Goal: Transaction & Acquisition: Purchase product/service

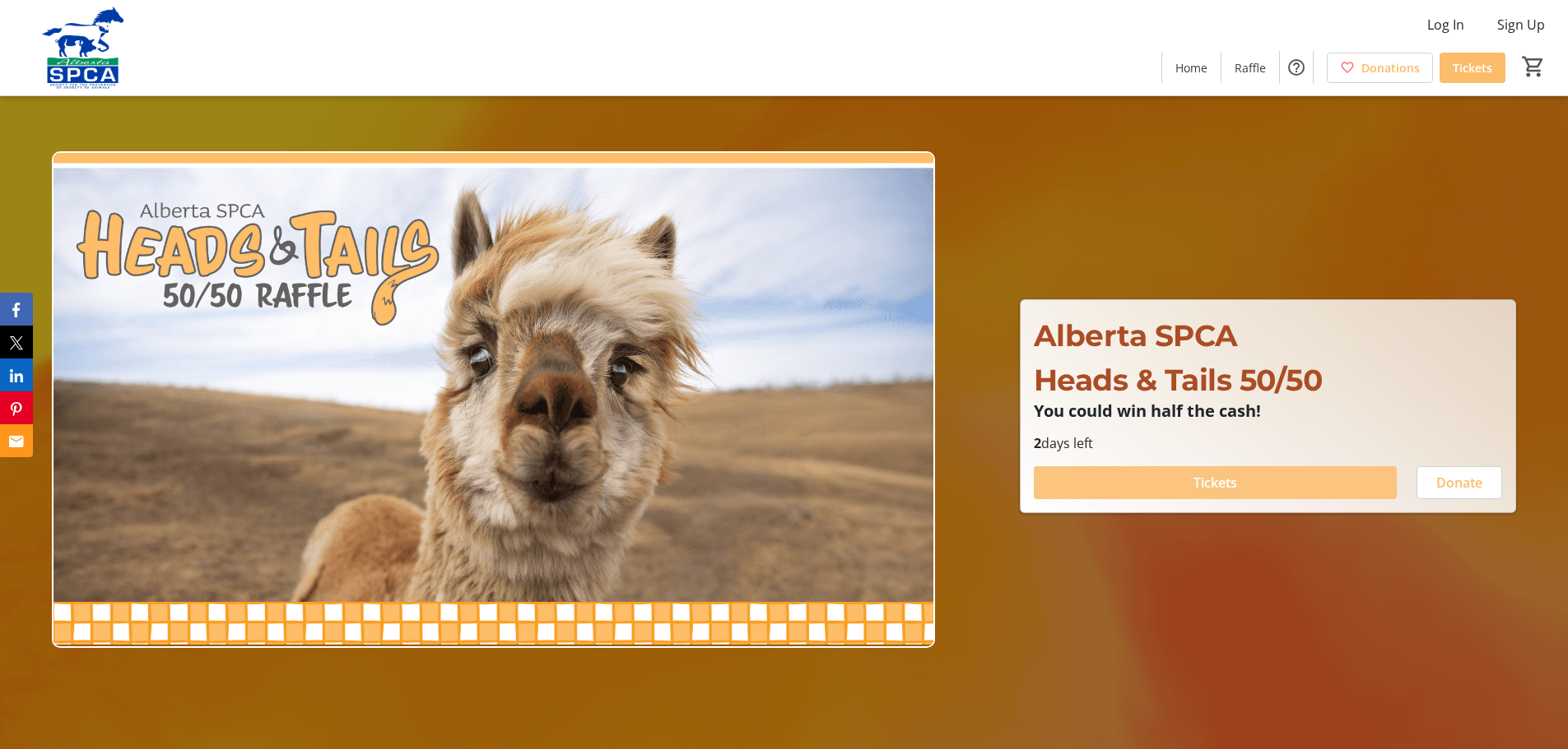
click at [1161, 478] on span at bounding box center [1214, 482] width 363 height 39
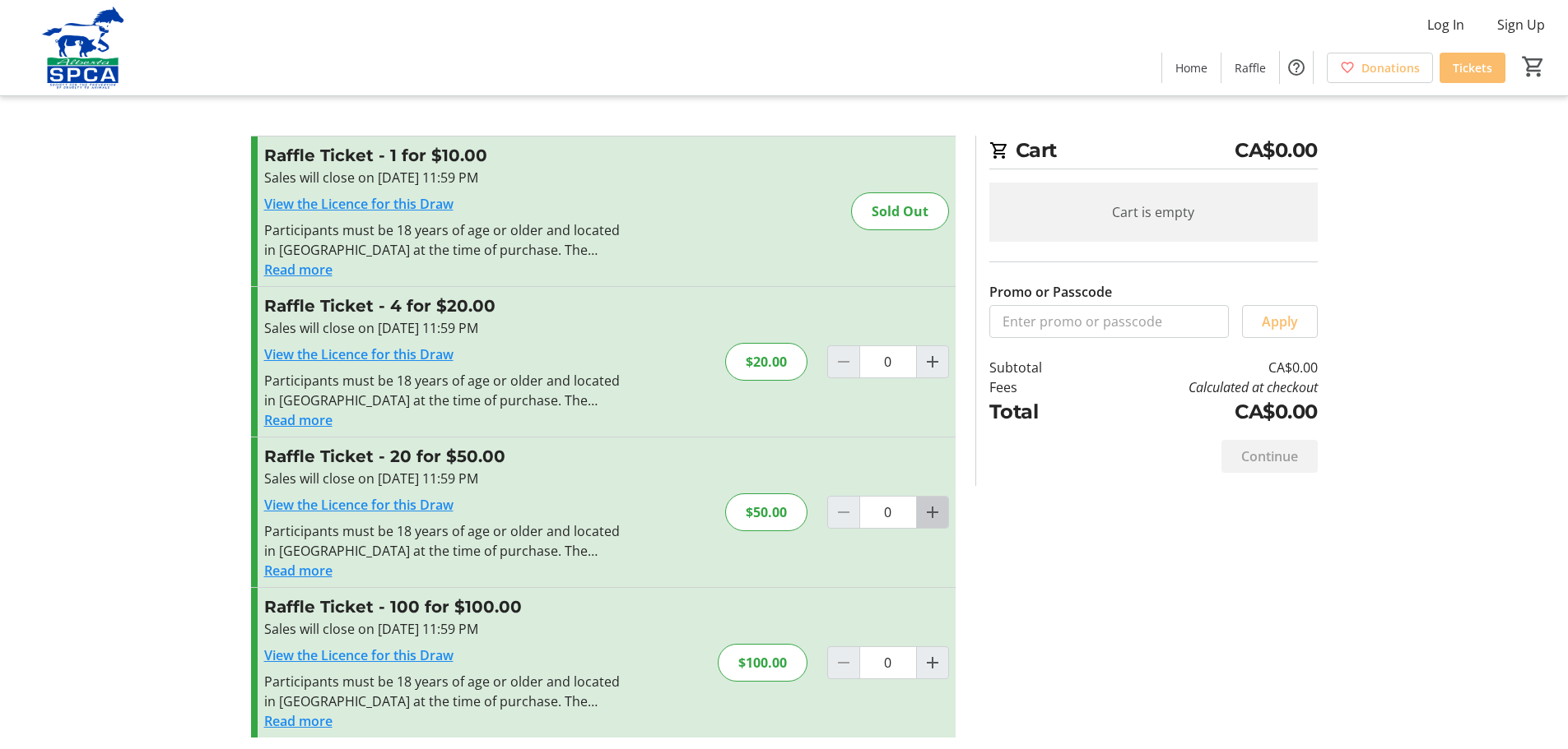
click at [935, 510] on mat-icon "Increment by one" at bounding box center [932, 512] width 20 height 20
type input "1"
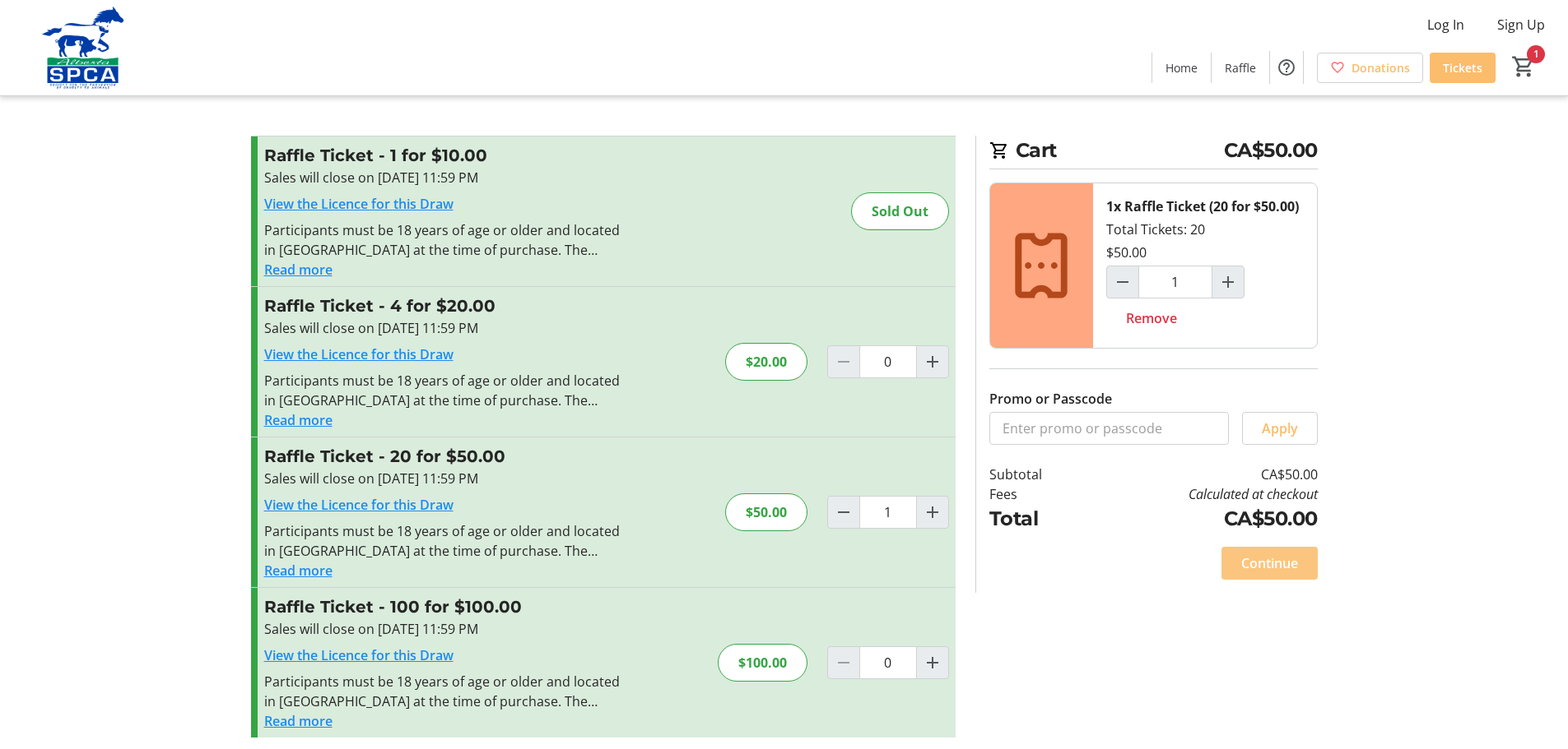
click at [1275, 556] on span "Continue" at bounding box center [1269, 563] width 57 height 20
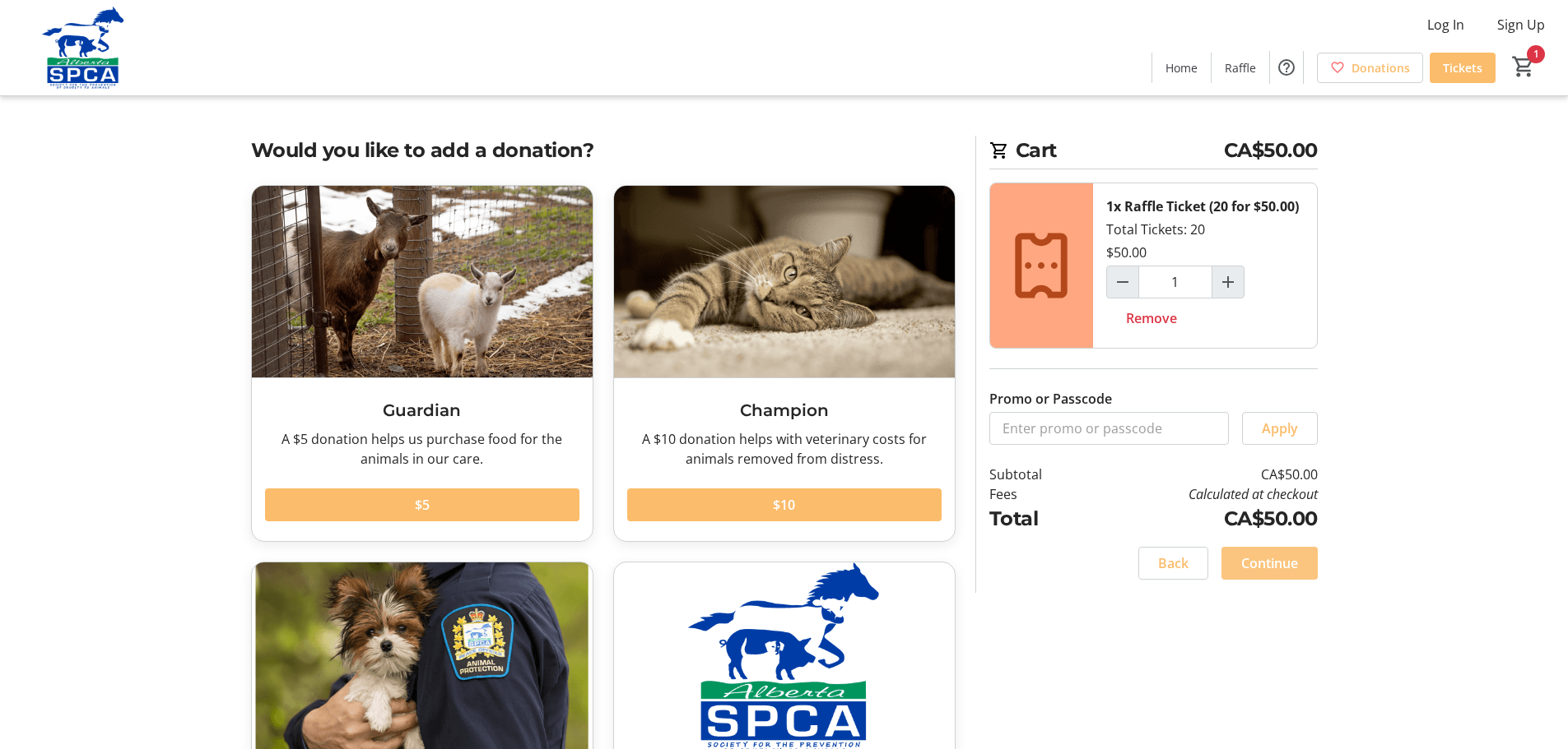
click at [1275, 557] on span "Continue" at bounding box center [1269, 563] width 57 height 20
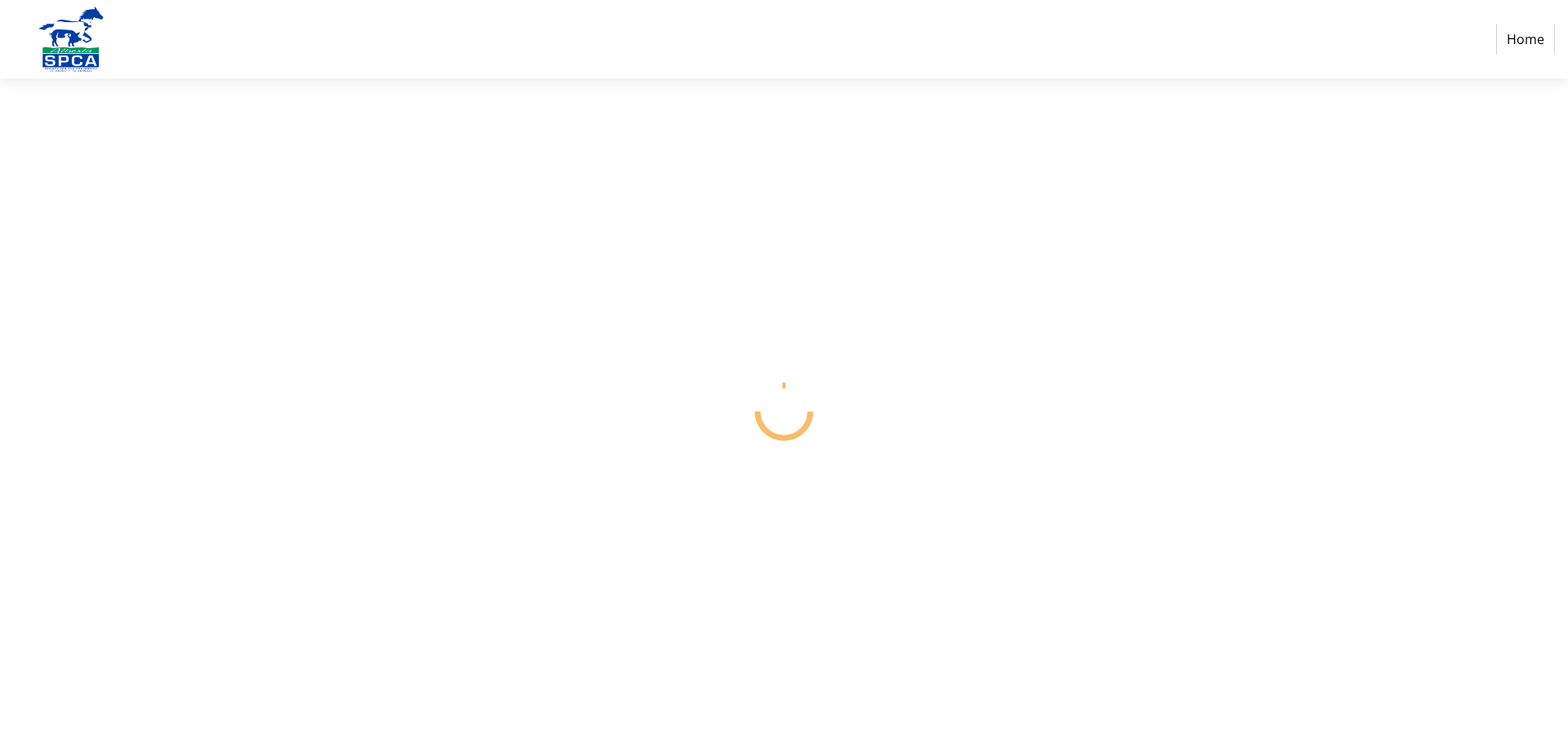
select select "CA"
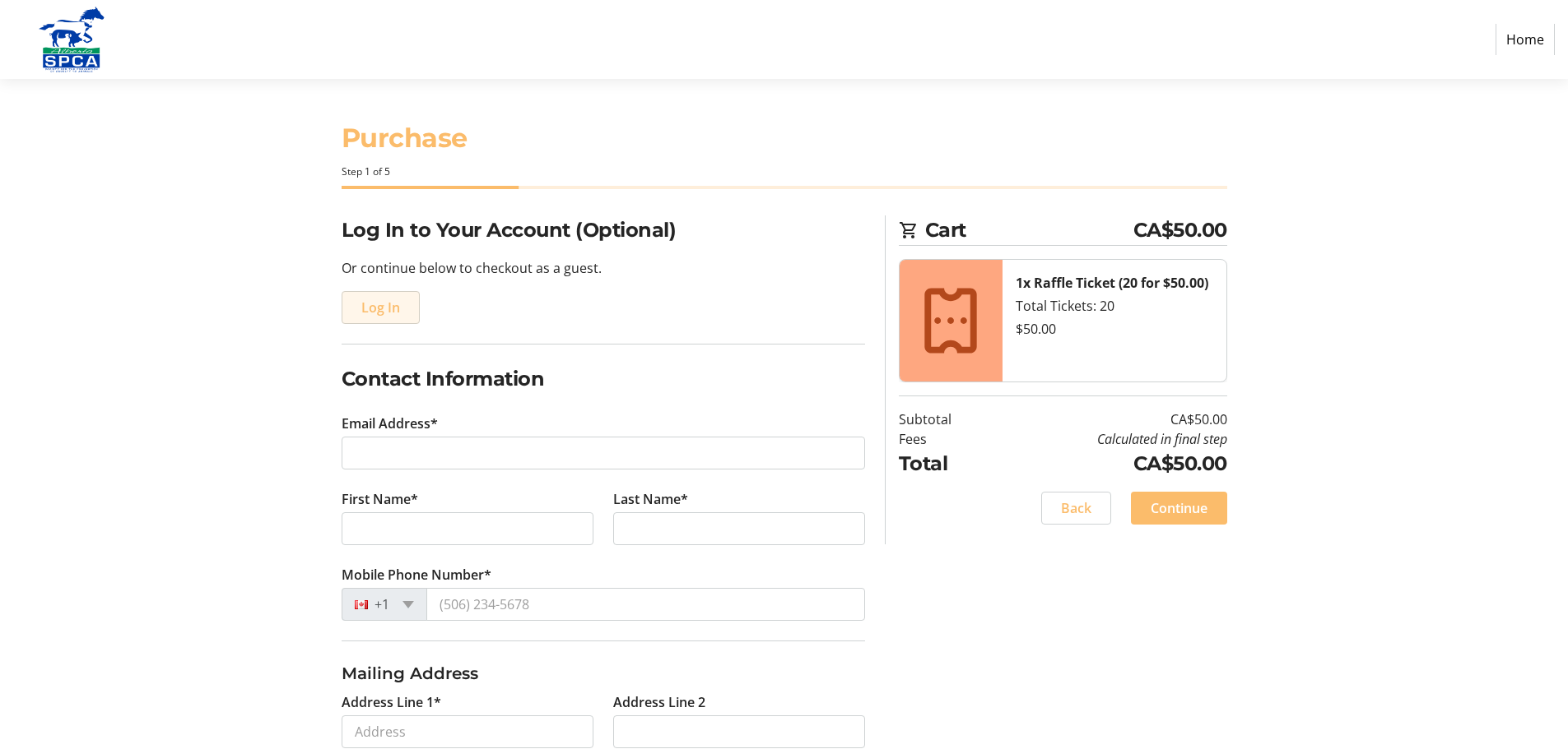
click at [381, 306] on span "Log In" at bounding box center [380, 307] width 38 height 20
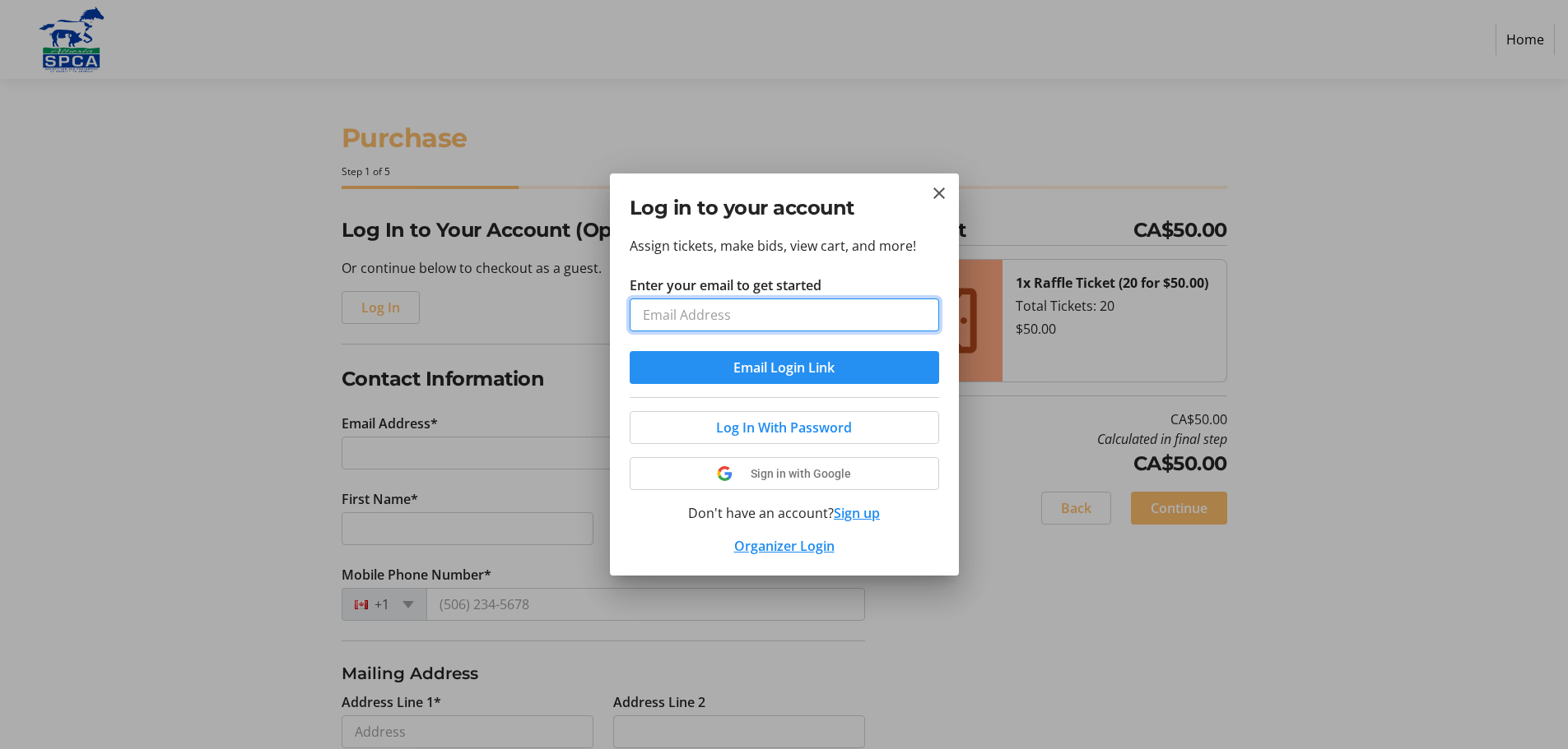
type input "[EMAIL_ADDRESS][DOMAIN_NAME]"
click at [784, 371] on span "Email Login Link" at bounding box center [784, 367] width 102 height 20
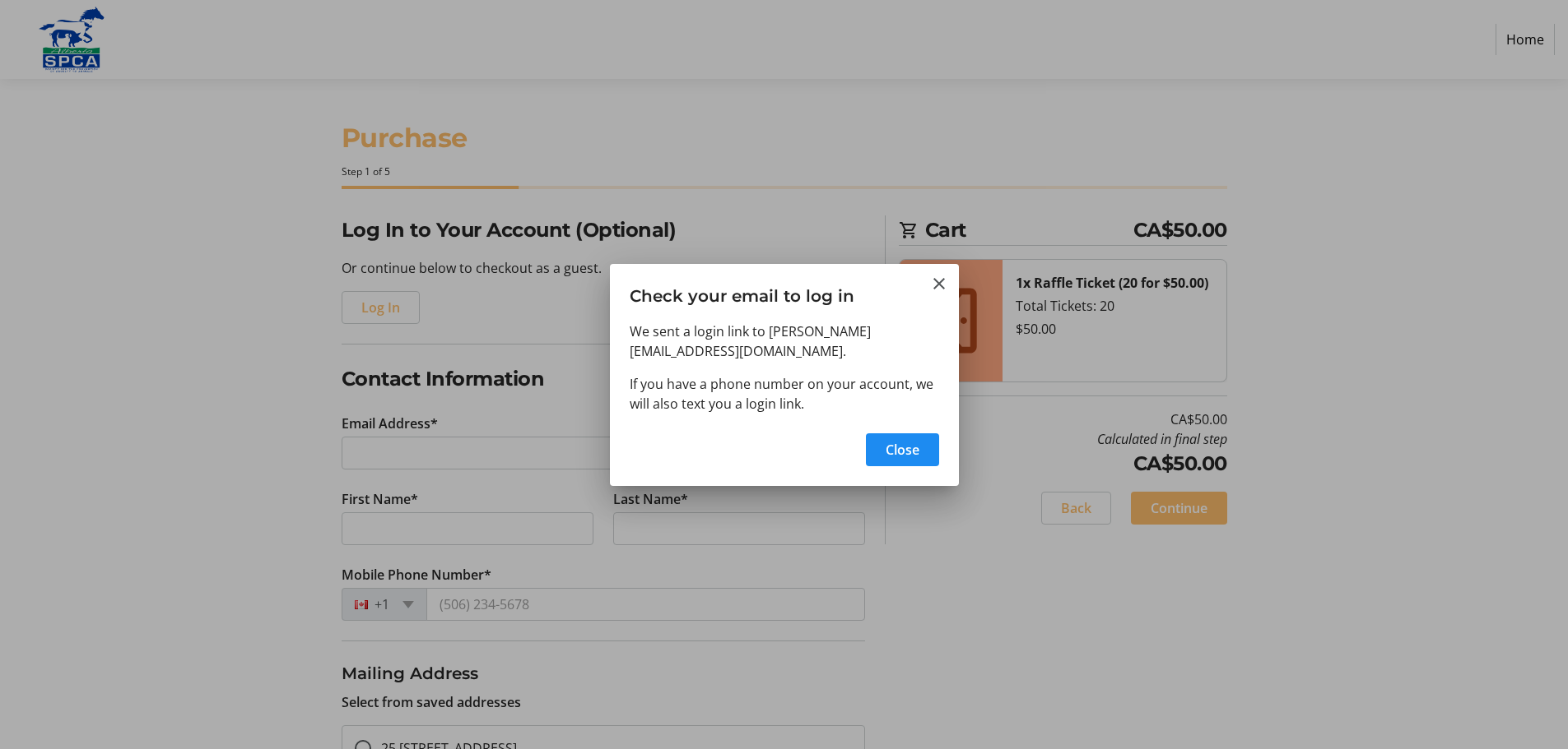
type input "[EMAIL_ADDRESS][DOMAIN_NAME]"
type input "[PERSON_NAME]"
type input "[PHONE_NUMBER]"
radio input "true"
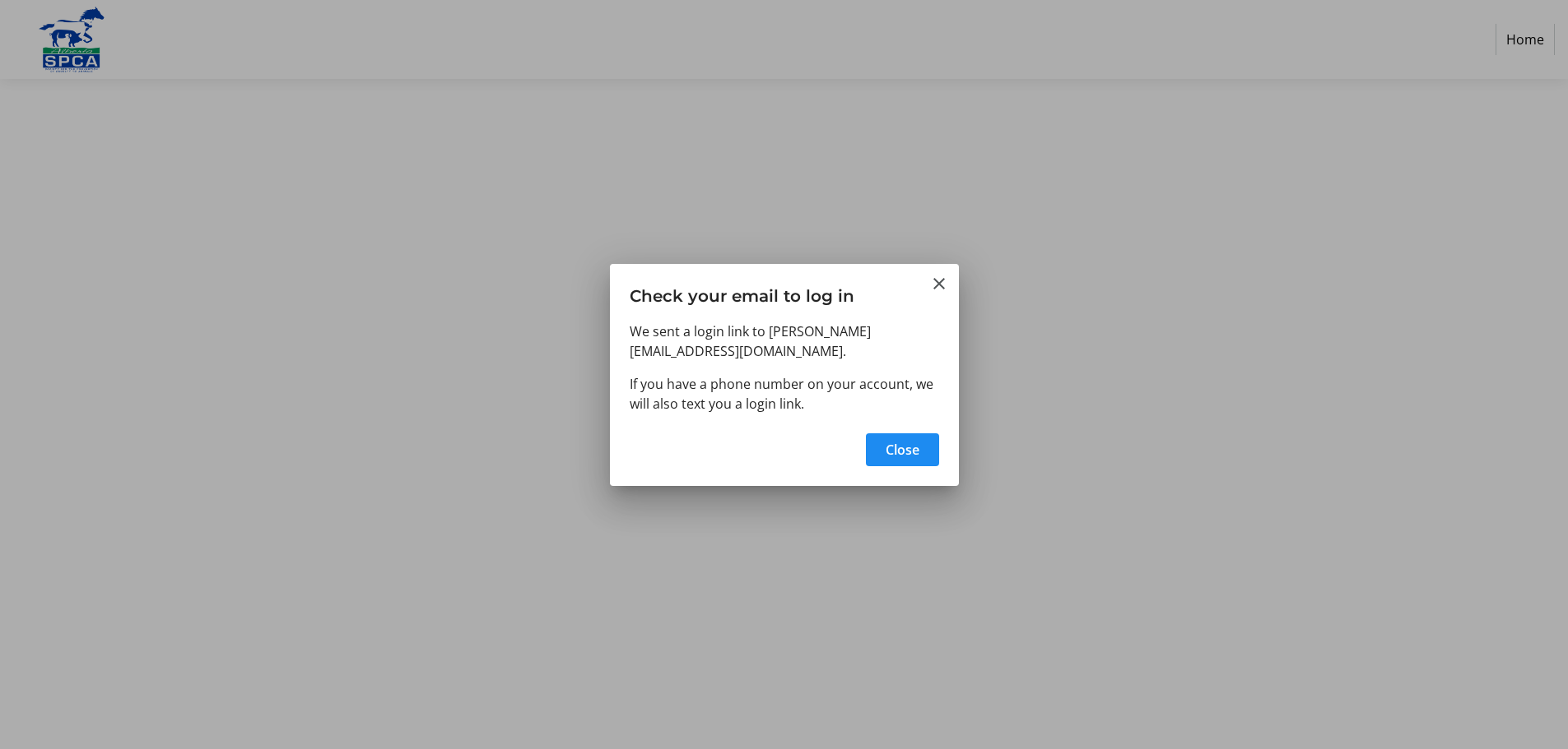
select select "CA"
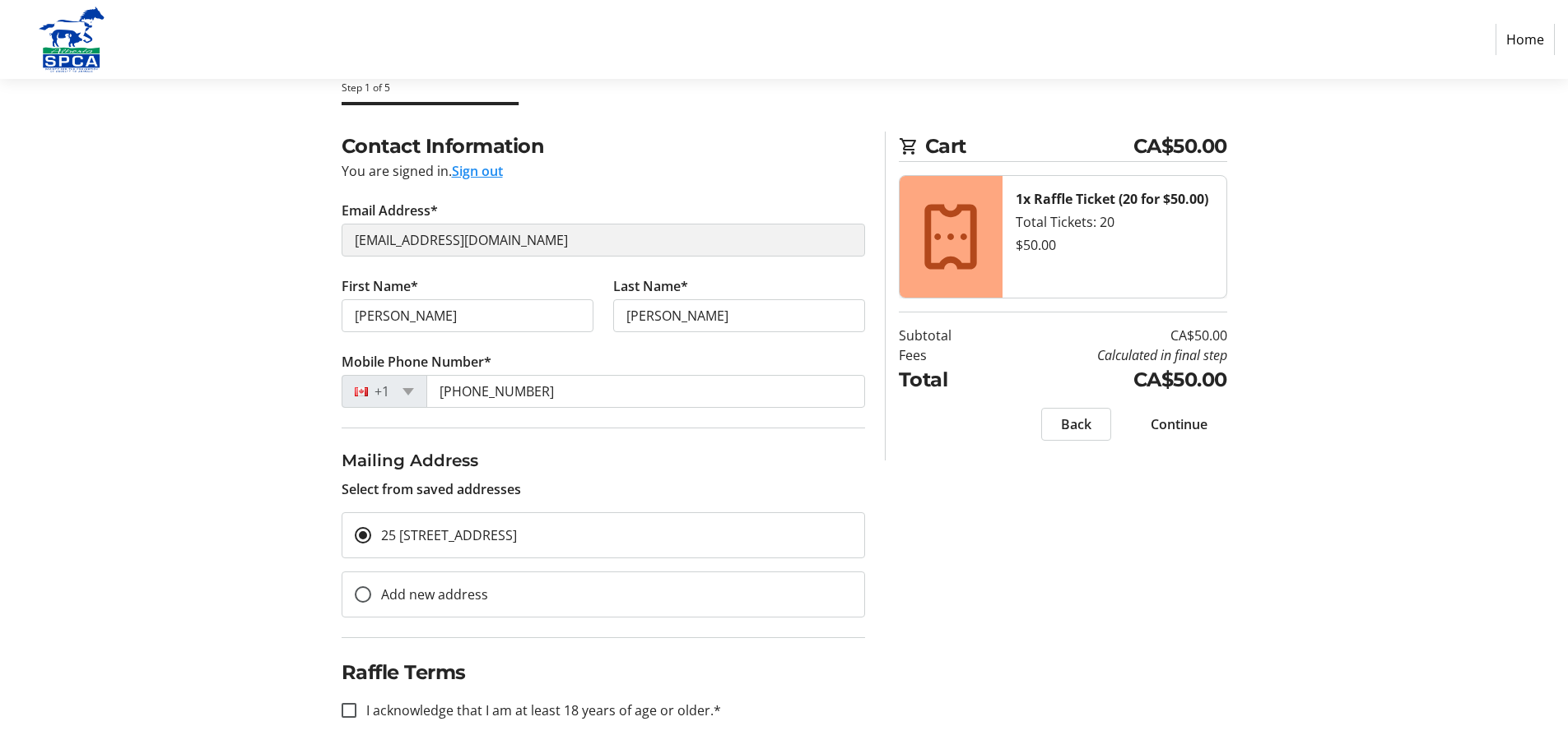
scroll to position [95, 0]
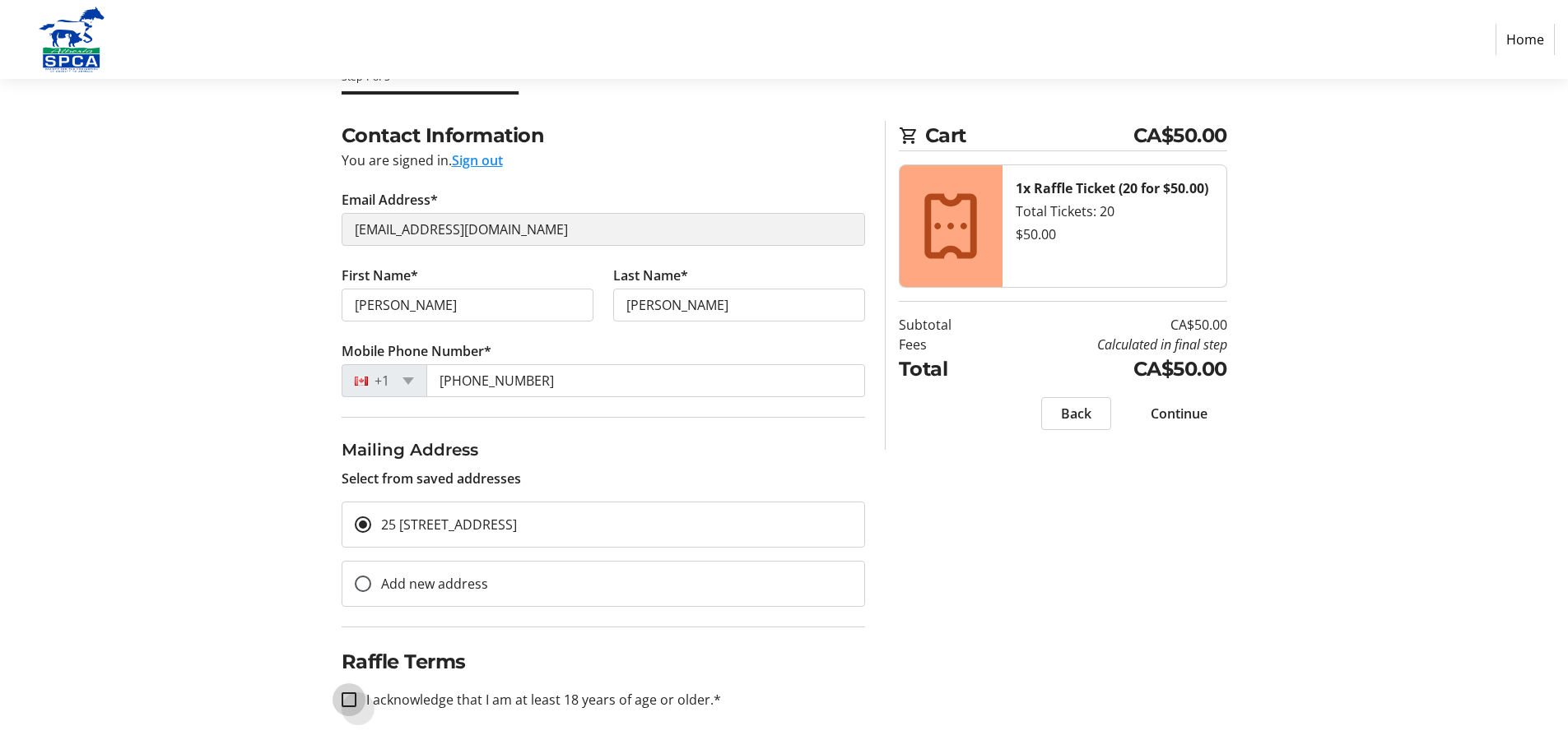
click at [346, 693] on input "I acknowledge that I am at least 18 years of age or older.*" at bounding box center [348, 699] width 14 height 14
checkbox input "true"
click at [1174, 411] on span "Continue" at bounding box center [1178, 414] width 57 height 20
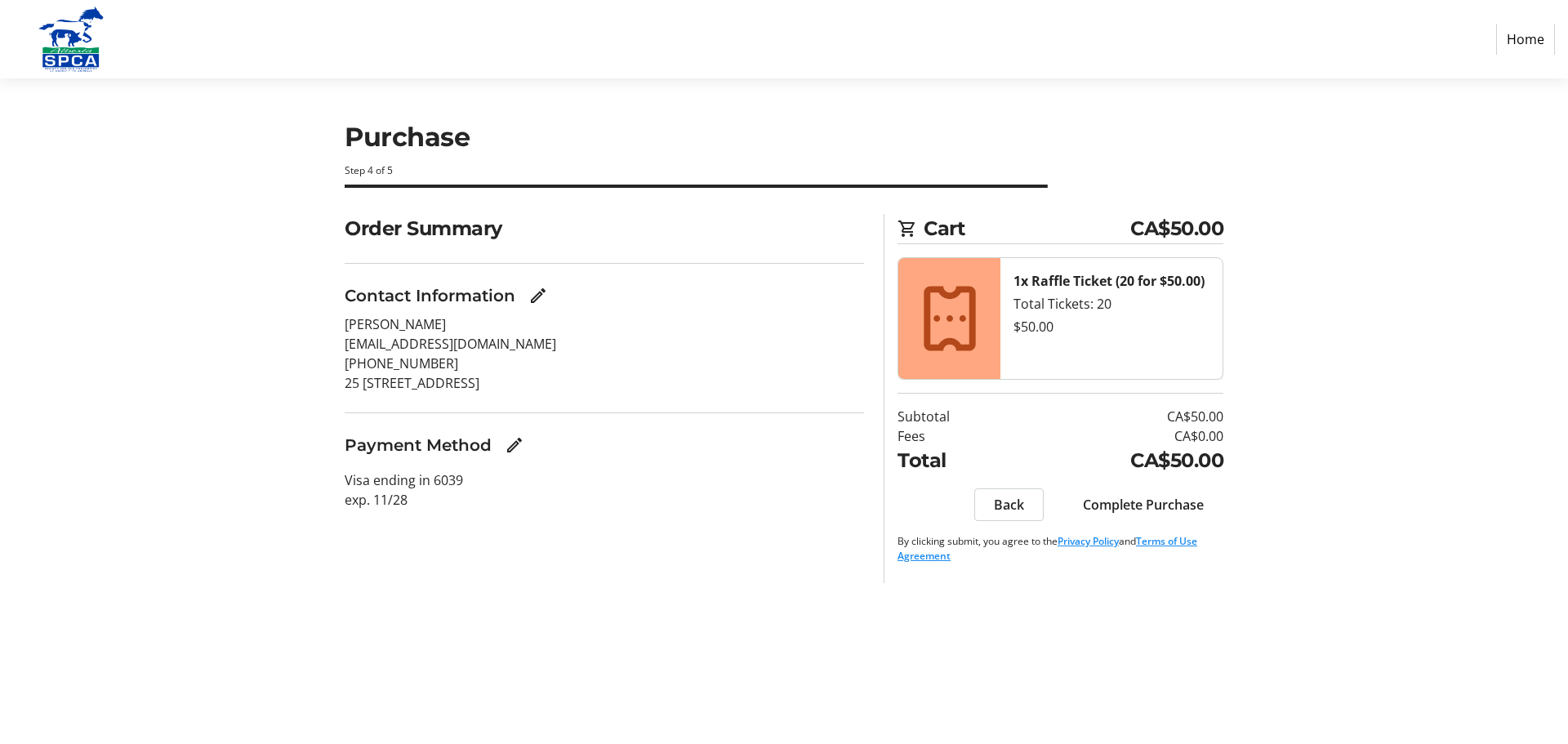
click at [1127, 499] on span "Complete Purchase" at bounding box center [1143, 504] width 121 height 20
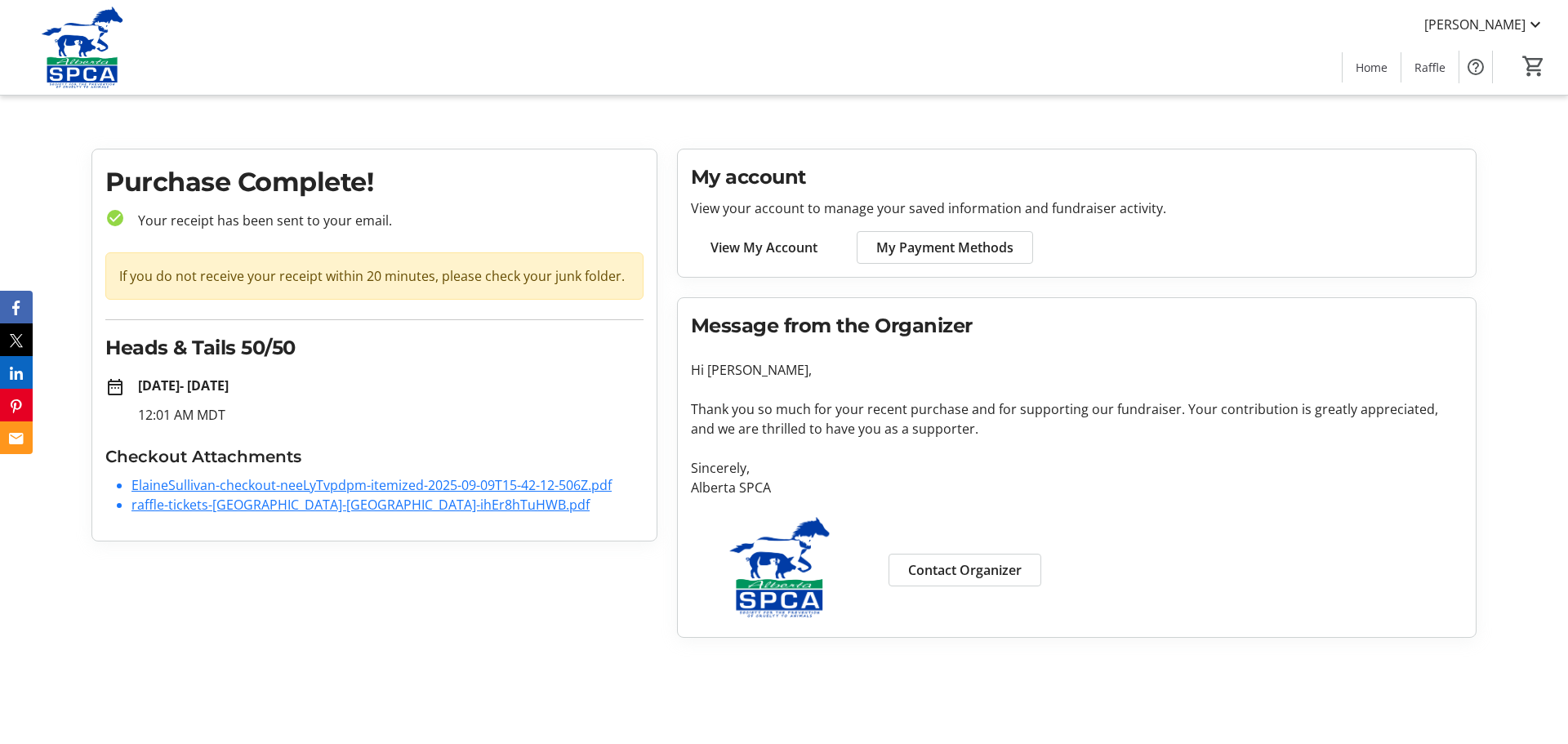
click at [309, 484] on link "ElaineSullivan-checkout-neeLyTvpdpm-itemized-2025-09-09T15-42-12-506Z.pdf" at bounding box center [371, 485] width 480 height 18
click at [306, 501] on link "raffle-tickets-alberta-spca-ihEr8hTuHWB.pdf" at bounding box center [361, 504] width 459 height 18
click at [1533, 29] on mat-icon at bounding box center [1536, 24] width 20 height 20
click at [1449, 153] on button "Log Out" at bounding box center [1489, 142] width 139 height 39
